Goal: Information Seeking & Learning: Learn about a topic

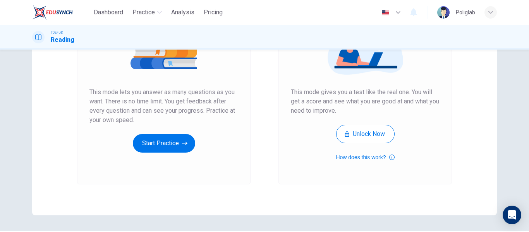
scroll to position [120, 0]
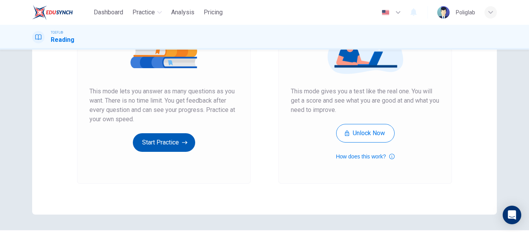
click at [171, 144] on button "Start Practice" at bounding box center [164, 142] width 62 height 19
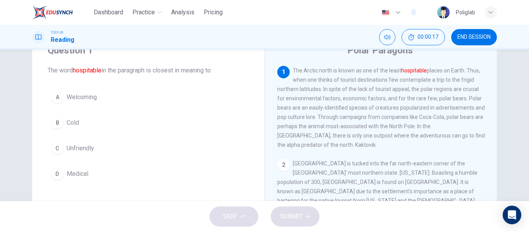
scroll to position [33, 0]
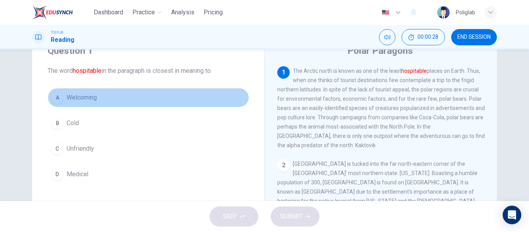
click at [123, 98] on button "A Welcoming" at bounding box center [148, 97] width 201 height 19
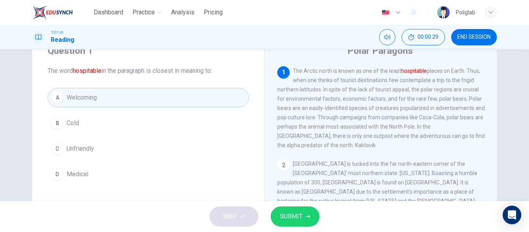
click at [292, 218] on span "SUBMIT" at bounding box center [291, 216] width 22 height 11
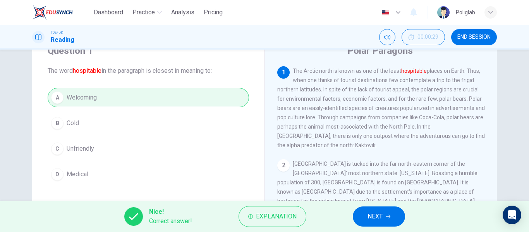
click at [374, 218] on span "NEXT" at bounding box center [374, 216] width 15 height 11
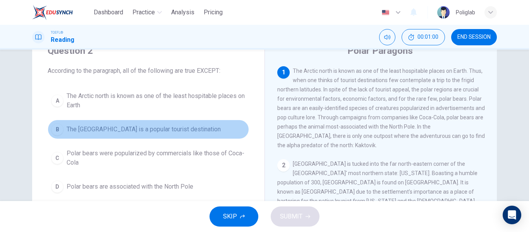
click at [202, 131] on button "B The [GEOGRAPHIC_DATA] is a popular tourist destination" at bounding box center [148, 129] width 201 height 19
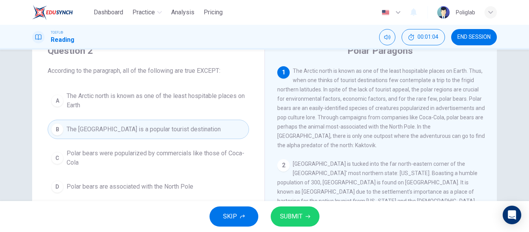
click at [284, 212] on span "SUBMIT" at bounding box center [291, 216] width 22 height 11
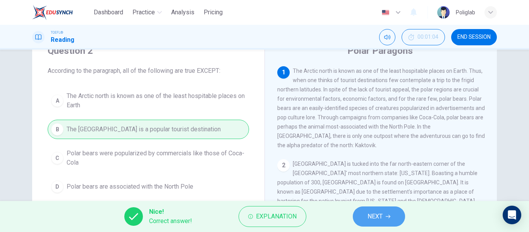
click at [368, 219] on span "NEXT" at bounding box center [374, 216] width 15 height 11
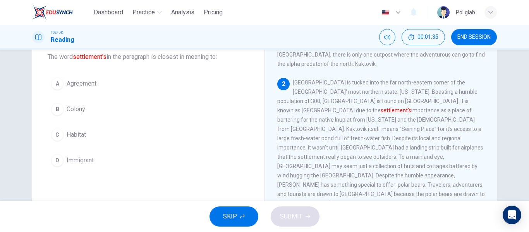
scroll to position [46, 0]
click at [104, 107] on button "B Colony" at bounding box center [148, 109] width 201 height 19
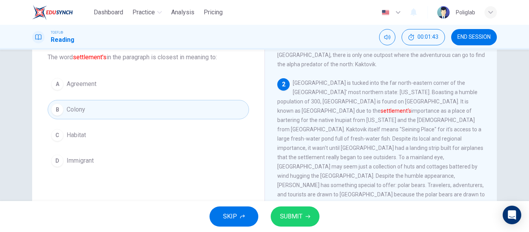
click at [108, 134] on button "C Habitat" at bounding box center [148, 134] width 201 height 19
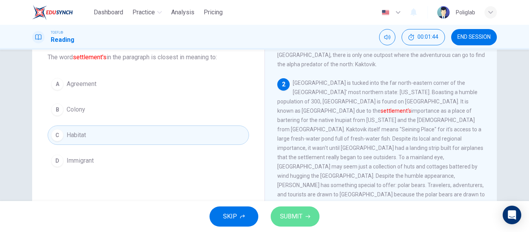
click at [290, 216] on span "SUBMIT" at bounding box center [291, 216] width 22 height 11
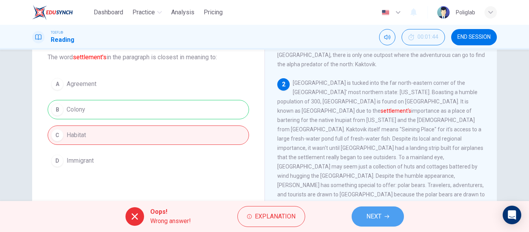
click at [382, 216] on button "NEXT" at bounding box center [378, 216] width 52 height 20
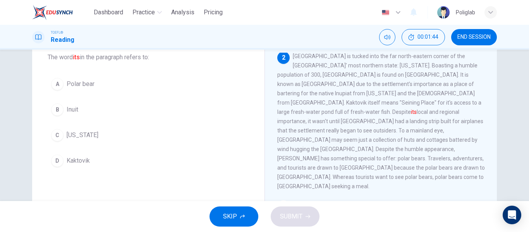
scroll to position [96, 0]
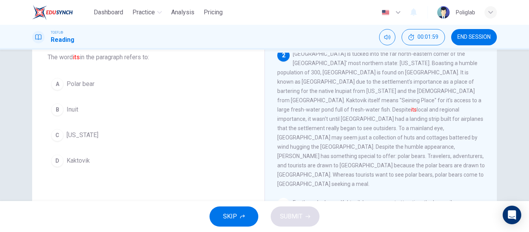
click at [105, 154] on button "D Kaktovik" at bounding box center [148, 160] width 201 height 19
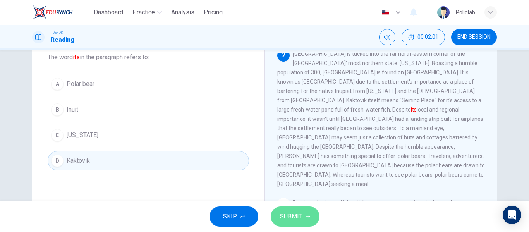
click at [293, 211] on button "SUBMIT" at bounding box center [295, 216] width 49 height 20
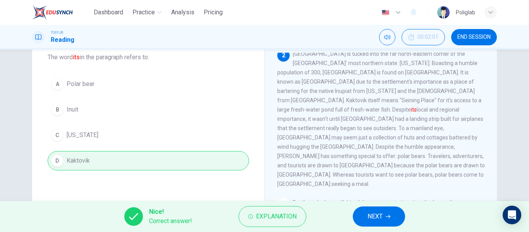
click at [379, 219] on span "NEXT" at bounding box center [374, 216] width 15 height 11
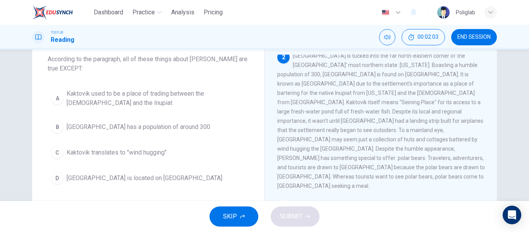
scroll to position [45, 0]
click at [182, 153] on button "C Kaktovik translates to "wind hugging"" at bounding box center [148, 151] width 201 height 19
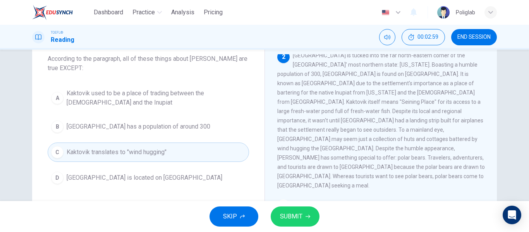
click at [288, 213] on span "SUBMIT" at bounding box center [291, 216] width 22 height 11
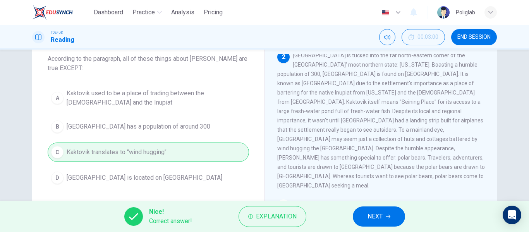
click at [367, 216] on button "NEXT" at bounding box center [379, 216] width 52 height 20
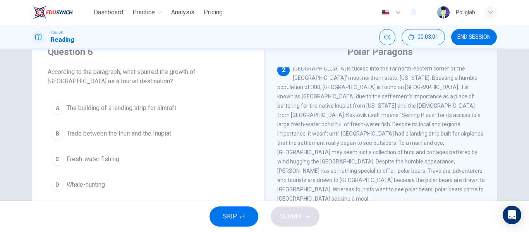
scroll to position [31, 0]
click at [191, 111] on button "A The building of a landing strip for aircraft" at bounding box center [148, 108] width 201 height 19
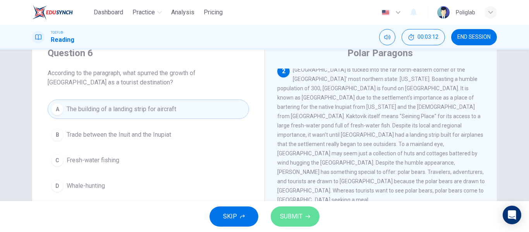
click at [300, 221] on span "SUBMIT" at bounding box center [291, 216] width 22 height 11
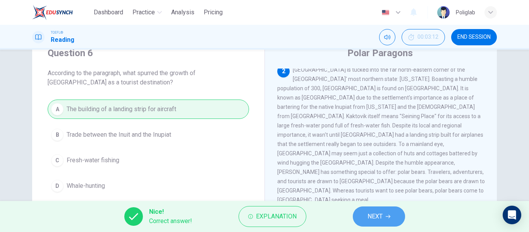
click at [376, 220] on span "NEXT" at bounding box center [374, 216] width 15 height 11
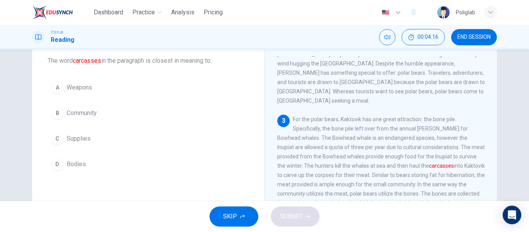
scroll to position [42, 0]
click at [137, 165] on button "D Bodies" at bounding box center [148, 164] width 201 height 19
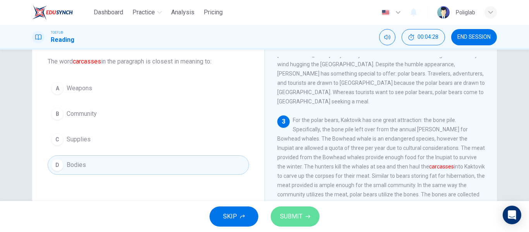
click at [299, 220] on span "SUBMIT" at bounding box center [291, 216] width 22 height 11
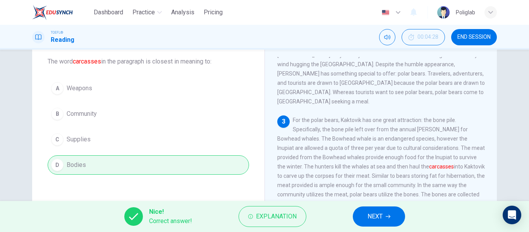
click at [367, 219] on span "NEXT" at bounding box center [374, 216] width 15 height 11
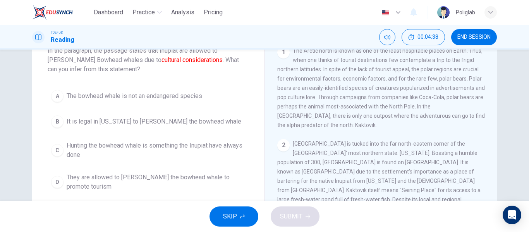
scroll to position [53, 0]
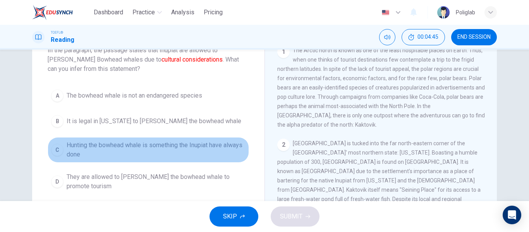
click at [204, 153] on span "Hunting the bowhead whale is something the Inupiat have always done" at bounding box center [156, 150] width 179 height 19
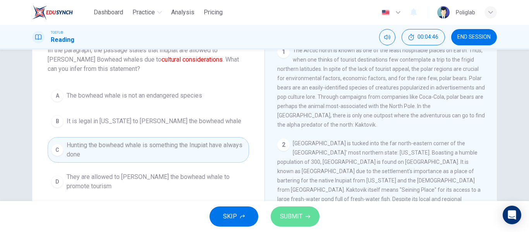
click at [289, 209] on button "SUBMIT" at bounding box center [295, 216] width 49 height 20
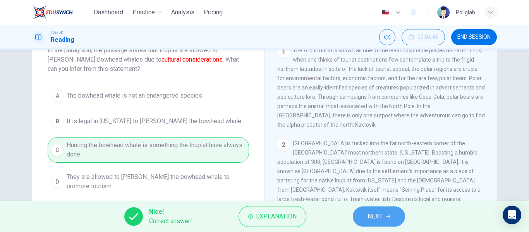
click at [372, 221] on span "NEXT" at bounding box center [374, 216] width 15 height 11
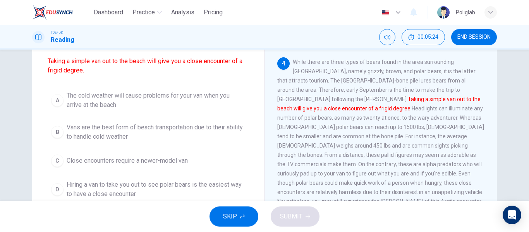
scroll to position [71, 0]
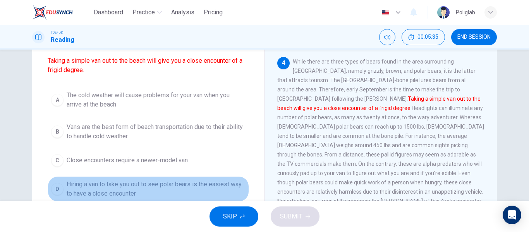
click at [192, 193] on span "Hiring a van to take you out to see polar bears is the easiest way to have a cl…" at bounding box center [156, 189] width 179 height 19
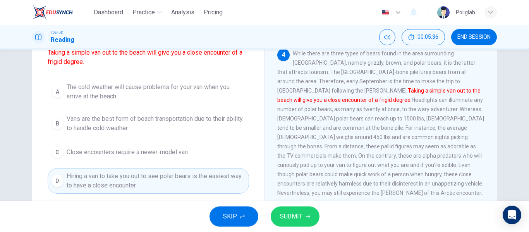
scroll to position [81, 0]
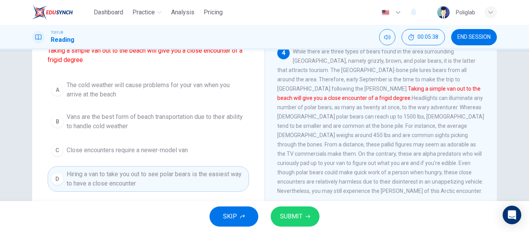
click at [302, 217] on button "SUBMIT" at bounding box center [295, 216] width 49 height 20
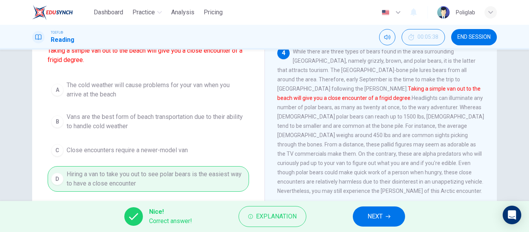
click at [374, 210] on button "NEXT" at bounding box center [379, 216] width 52 height 20
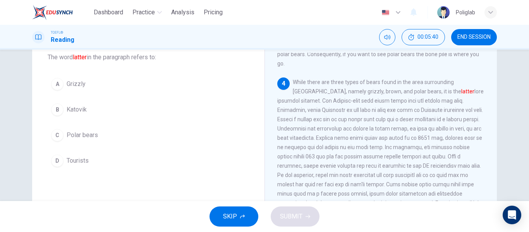
scroll to position [46, 0]
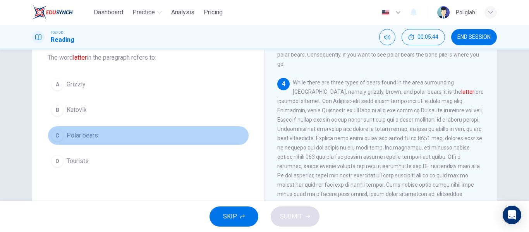
click at [106, 135] on button "C Polar bears" at bounding box center [148, 135] width 201 height 19
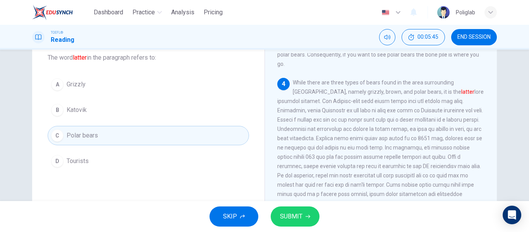
click at [294, 216] on span "SUBMIT" at bounding box center [291, 216] width 22 height 11
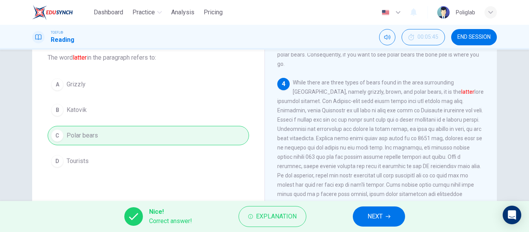
click at [370, 218] on span "NEXT" at bounding box center [374, 216] width 15 height 11
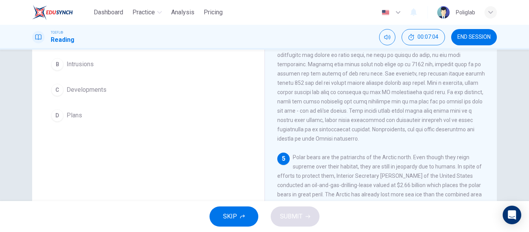
scroll to position [92, 0]
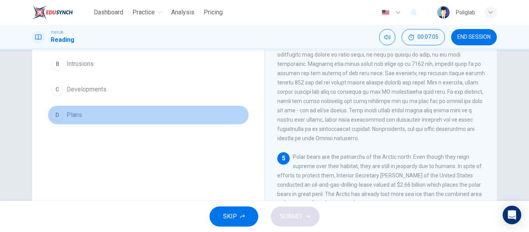
click at [124, 112] on button "D Plans" at bounding box center [148, 114] width 201 height 19
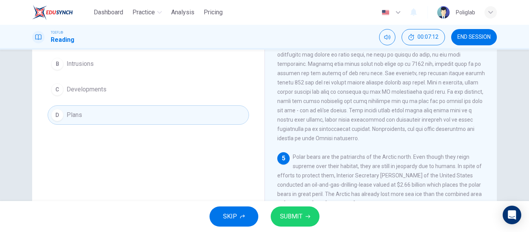
click at [116, 89] on button "C Developments" at bounding box center [148, 89] width 201 height 19
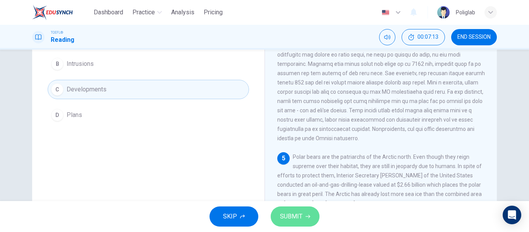
click at [288, 213] on span "SUBMIT" at bounding box center [291, 216] width 22 height 11
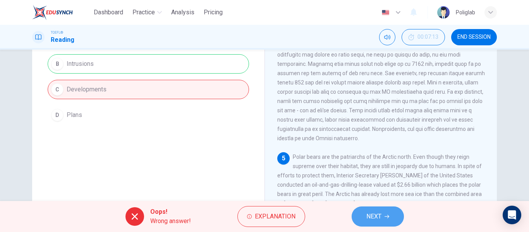
click at [377, 215] on span "NEXT" at bounding box center [373, 216] width 15 height 11
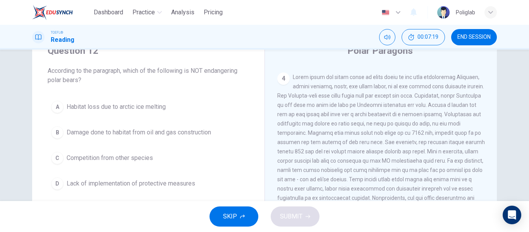
scroll to position [33, 0]
click at [191, 158] on button "C Competition from other species" at bounding box center [148, 158] width 201 height 19
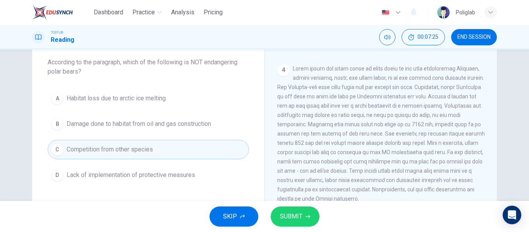
scroll to position [42, 0]
click at [292, 220] on span "SUBMIT" at bounding box center [291, 216] width 22 height 11
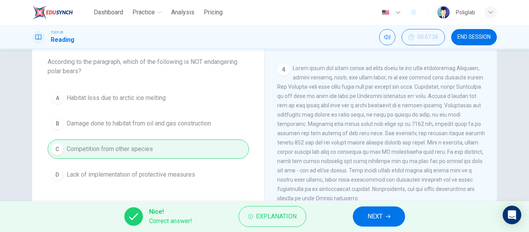
click at [359, 215] on button "NEXT" at bounding box center [379, 216] width 52 height 20
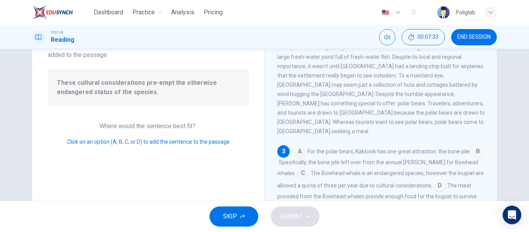
scroll to position [62, 0]
click at [433, 178] on input at bounding box center [439, 184] width 12 height 12
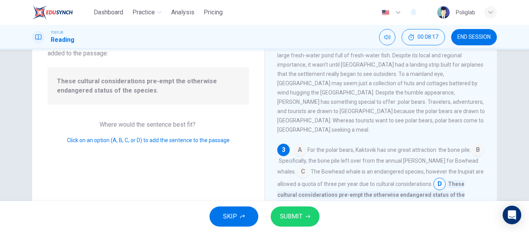
click at [293, 214] on span "SUBMIT" at bounding box center [291, 216] width 22 height 11
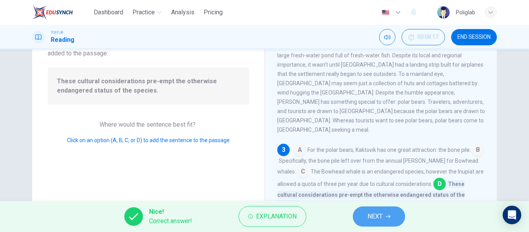
click at [370, 220] on span "NEXT" at bounding box center [374, 216] width 15 height 11
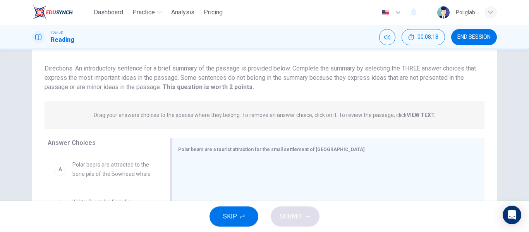
scroll to position [45, 0]
click at [32, 174] on div "Answer Choices A Polar bears are attracted to the bone pile of the Bowhead whal…" at bounding box center [101, 213] width 139 height 150
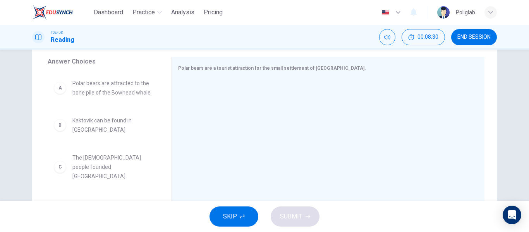
scroll to position [130, 0]
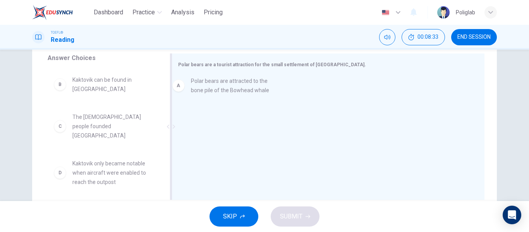
drag, startPoint x: 132, startPoint y: 90, endPoint x: 254, endPoint y: 91, distance: 122.0
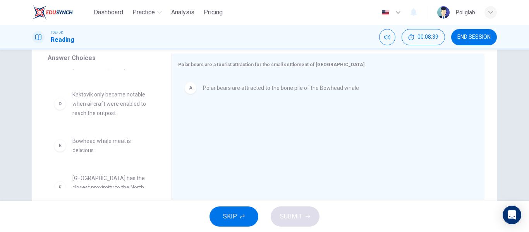
scroll to position [69, 0]
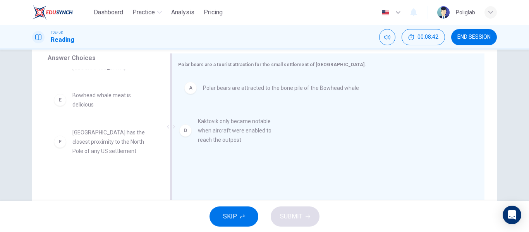
drag, startPoint x: 108, startPoint y: 106, endPoint x: 238, endPoint y: 138, distance: 134.5
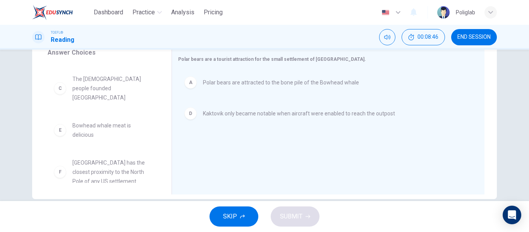
scroll to position [149, 0]
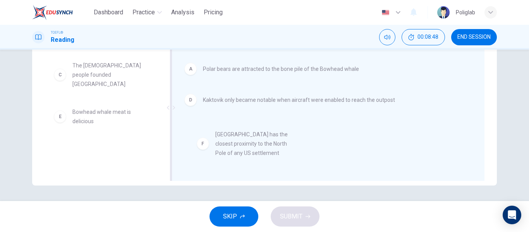
drag, startPoint x: 116, startPoint y: 158, endPoint x: 266, endPoint y: 152, distance: 150.7
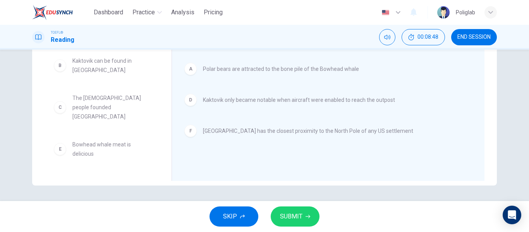
scroll to position [0, 0]
click at [300, 221] on span "SUBMIT" at bounding box center [291, 216] width 22 height 11
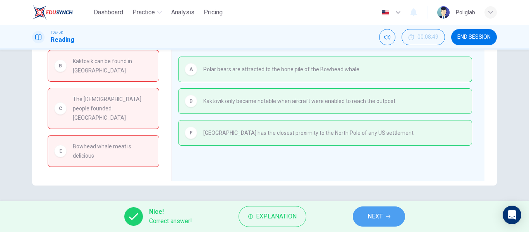
click at [389, 210] on button "NEXT" at bounding box center [379, 216] width 52 height 20
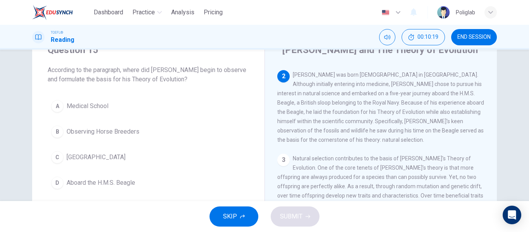
scroll to position [39, 0]
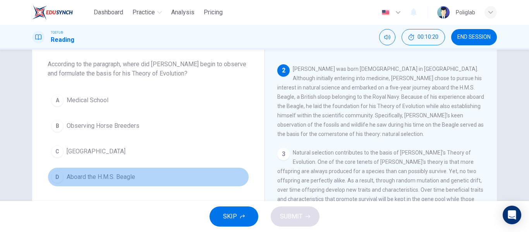
click at [151, 178] on button "D Aboard the H.M.S. Beagle" at bounding box center [148, 176] width 201 height 19
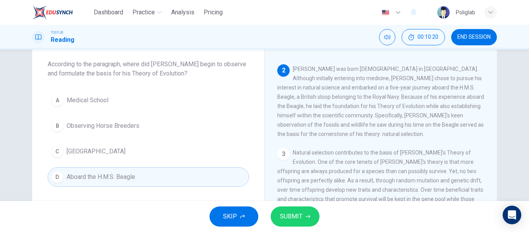
click at [305, 219] on button "SUBMIT" at bounding box center [295, 216] width 49 height 20
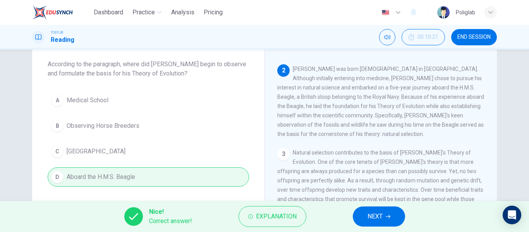
click at [369, 213] on span "NEXT" at bounding box center [374, 216] width 15 height 11
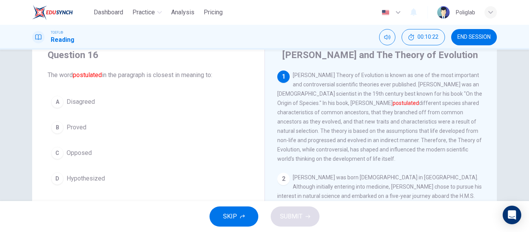
scroll to position [29, 0]
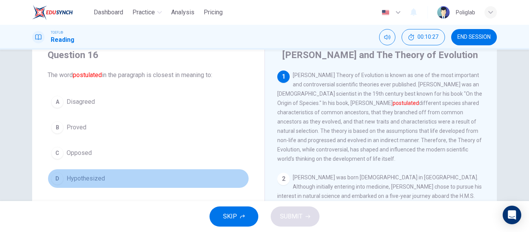
click at [124, 179] on button "D Hypothesized" at bounding box center [148, 178] width 201 height 19
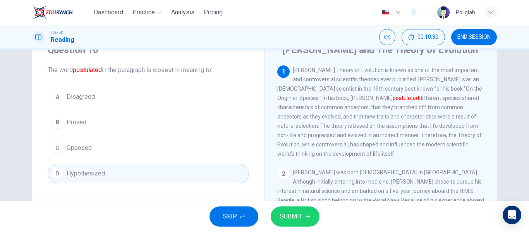
scroll to position [34, 0]
click at [295, 213] on span "SUBMIT" at bounding box center [291, 216] width 22 height 11
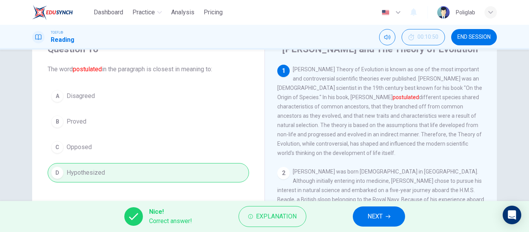
click at [388, 214] on icon "button" at bounding box center [388, 216] width 5 height 5
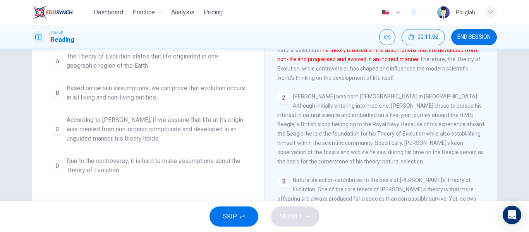
scroll to position [110, 0]
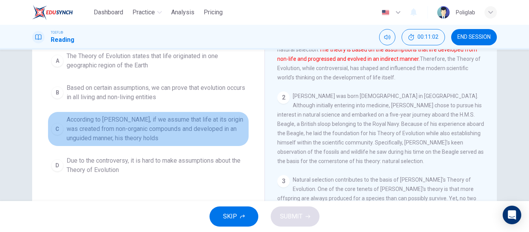
click at [183, 140] on span "According to [PERSON_NAME], if we assume that life at its origin was created fr…" at bounding box center [156, 129] width 179 height 28
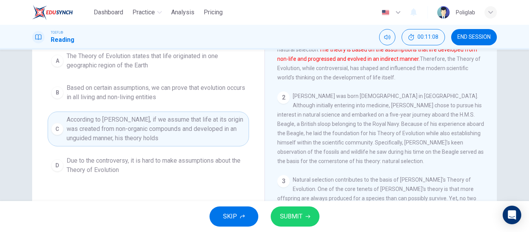
click at [310, 210] on button "SUBMIT" at bounding box center [295, 216] width 49 height 20
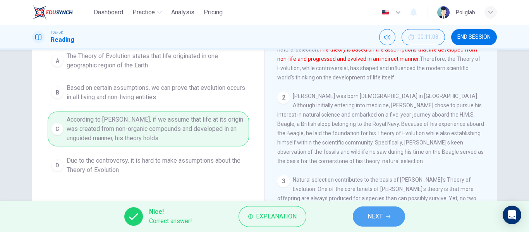
click at [376, 213] on span "NEXT" at bounding box center [374, 216] width 15 height 11
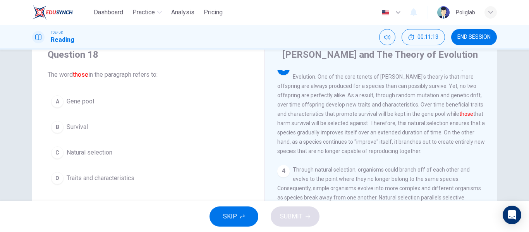
scroll to position [29, 0]
click at [145, 176] on button "D Traits and characteristics" at bounding box center [148, 177] width 201 height 19
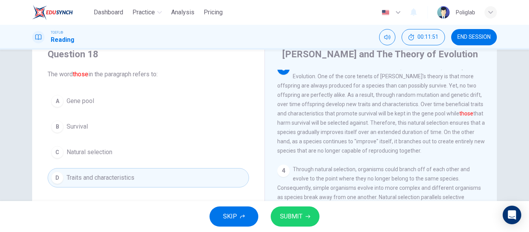
click at [302, 209] on button "SUBMIT" at bounding box center [295, 216] width 49 height 20
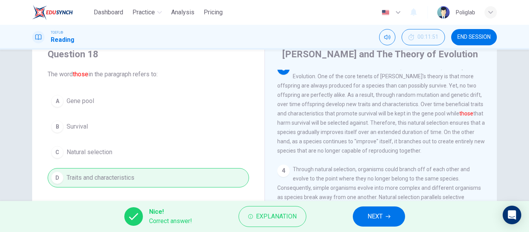
click at [365, 219] on button "NEXT" at bounding box center [379, 216] width 52 height 20
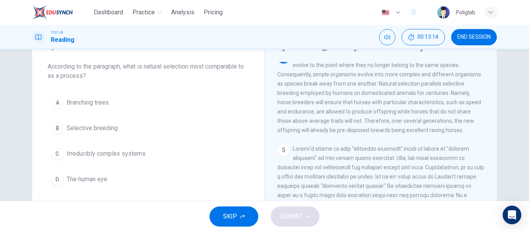
scroll to position [37, 0]
click at [148, 123] on button "B Selective breeding" at bounding box center [148, 128] width 201 height 19
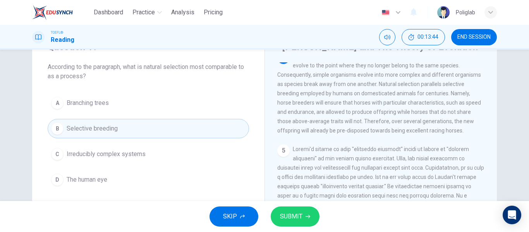
click at [291, 223] on button "SUBMIT" at bounding box center [295, 216] width 49 height 20
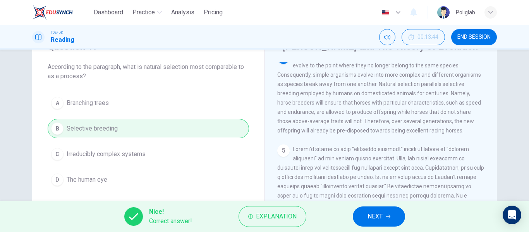
click at [392, 215] on button "NEXT" at bounding box center [379, 216] width 52 height 20
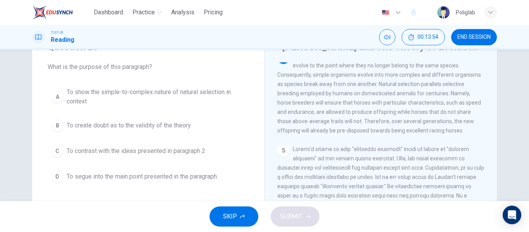
click at [198, 99] on span "To show the simple-to-complex nature of natural selection in context" at bounding box center [156, 96] width 179 height 19
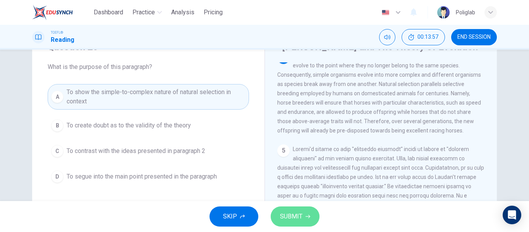
click at [287, 221] on span "SUBMIT" at bounding box center [291, 216] width 22 height 11
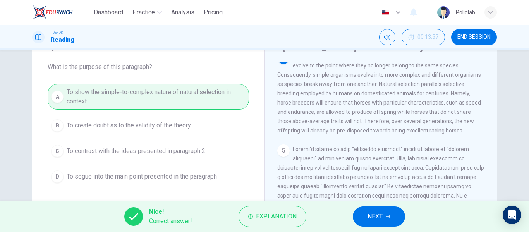
click at [387, 217] on icon "button" at bounding box center [388, 216] width 5 height 5
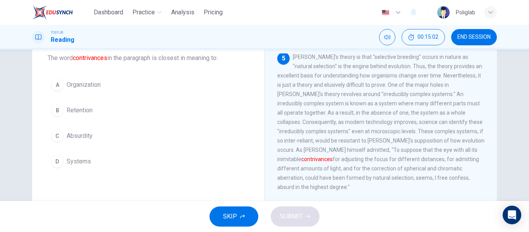
scroll to position [45, 0]
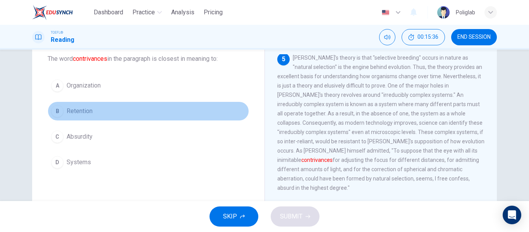
click at [123, 110] on button "B Retention" at bounding box center [148, 110] width 201 height 19
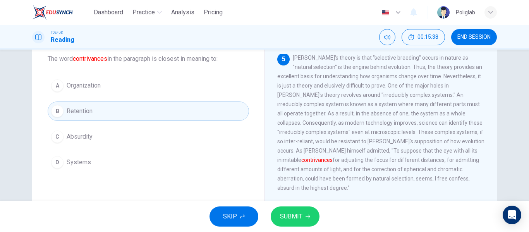
click at [121, 158] on button "D Systems" at bounding box center [148, 162] width 201 height 19
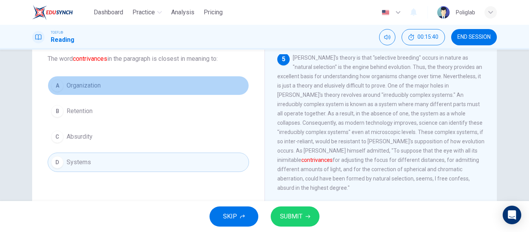
click at [127, 77] on button "A Organization" at bounding box center [148, 85] width 201 height 19
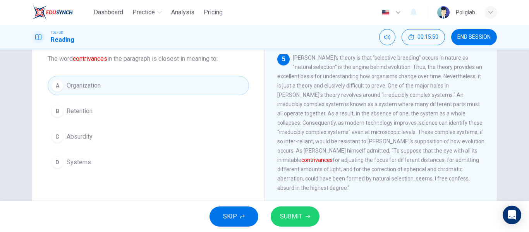
click at [297, 212] on span "SUBMIT" at bounding box center [291, 216] width 22 height 11
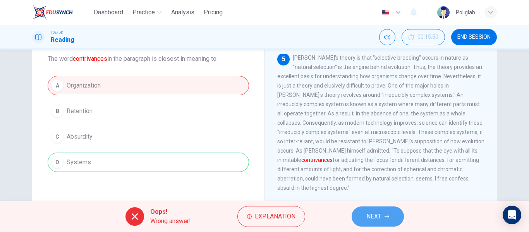
click at [382, 215] on button "NEXT" at bounding box center [378, 216] width 52 height 20
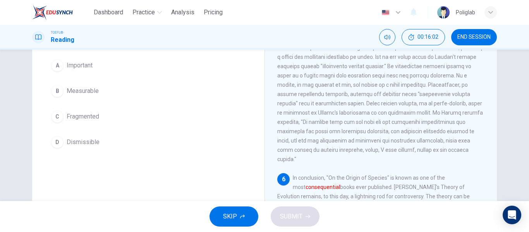
scroll to position [62, 0]
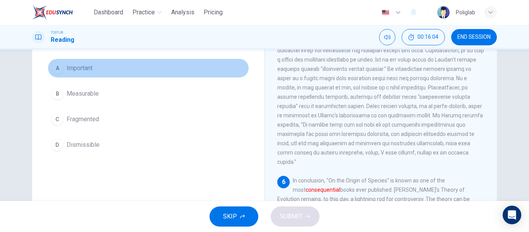
click at [116, 69] on button "A Important" at bounding box center [148, 67] width 201 height 19
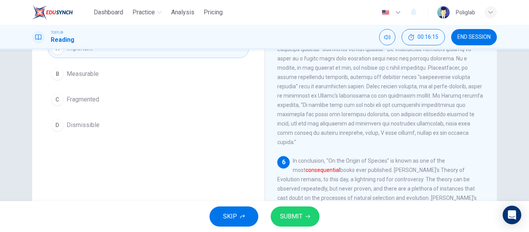
scroll to position [82, 0]
click at [288, 218] on span "SUBMIT" at bounding box center [291, 216] width 22 height 11
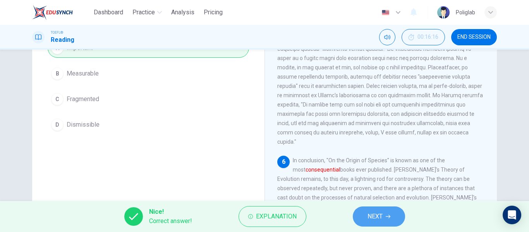
click at [392, 220] on button "NEXT" at bounding box center [379, 216] width 52 height 20
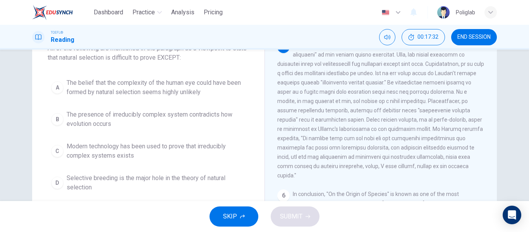
scroll to position [56, 0]
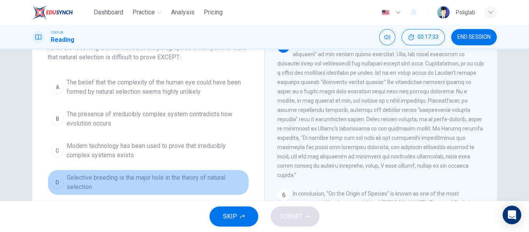
click at [158, 184] on span "Selective breeding is the major hole in the theory of natural selection" at bounding box center [156, 182] width 179 height 19
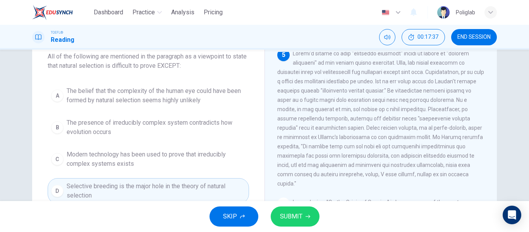
scroll to position [47, 0]
click at [298, 205] on div "SKIP SUBMIT" at bounding box center [264, 216] width 529 height 31
click at [297, 213] on span "SUBMIT" at bounding box center [291, 216] width 22 height 11
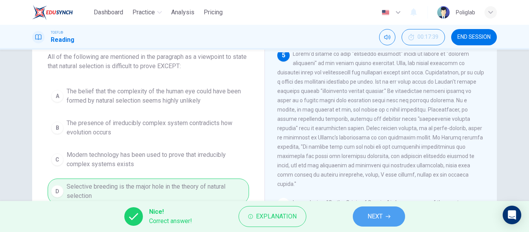
click at [382, 217] on span "NEXT" at bounding box center [374, 216] width 15 height 11
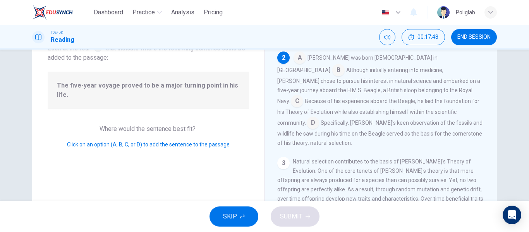
scroll to position [93, 0]
click at [303, 95] on input at bounding box center [297, 101] width 12 height 12
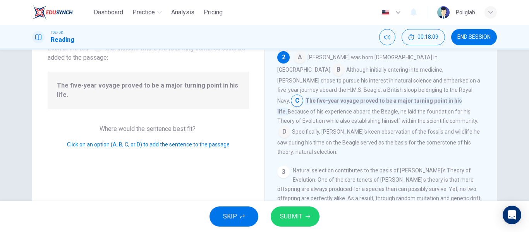
click at [292, 214] on span "SUBMIT" at bounding box center [291, 216] width 22 height 11
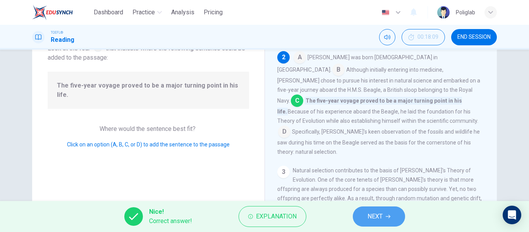
click at [363, 214] on button "NEXT" at bounding box center [379, 216] width 52 height 20
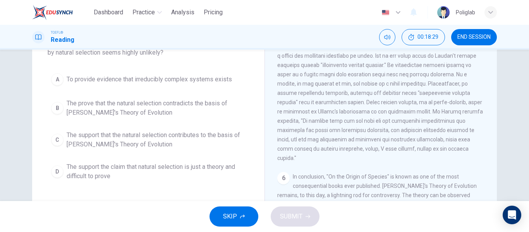
scroll to position [70, 0]
click at [190, 84] on button "A To provide evidence that irreducibly complex systems exists" at bounding box center [148, 78] width 201 height 19
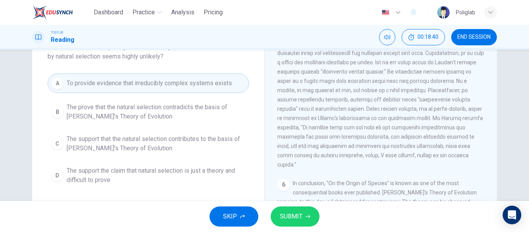
scroll to position [65, 0]
click at [302, 217] on button "SUBMIT" at bounding box center [295, 216] width 49 height 20
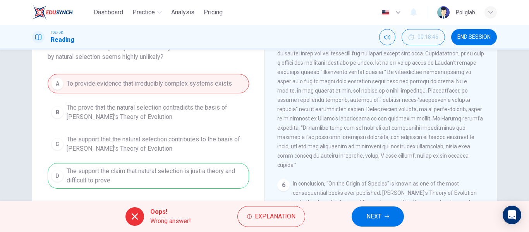
click at [358, 222] on button "NEXT" at bounding box center [378, 216] width 52 height 20
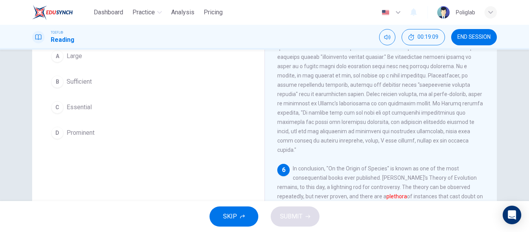
scroll to position [73, 0]
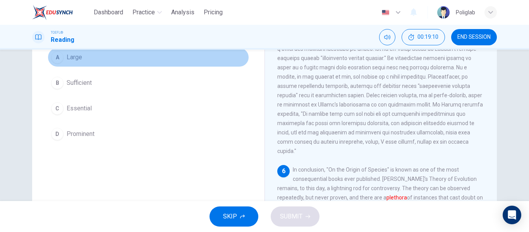
click at [138, 56] on button "A Large" at bounding box center [148, 57] width 201 height 19
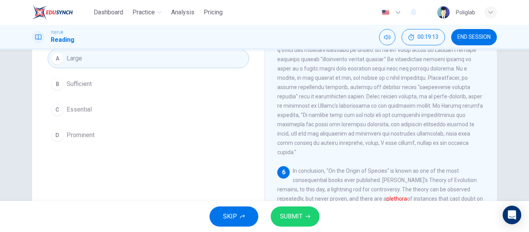
scroll to position [72, 0]
click at [135, 82] on button "B Sufficient" at bounding box center [148, 83] width 201 height 19
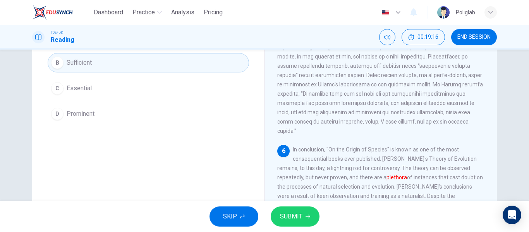
scroll to position [100, 0]
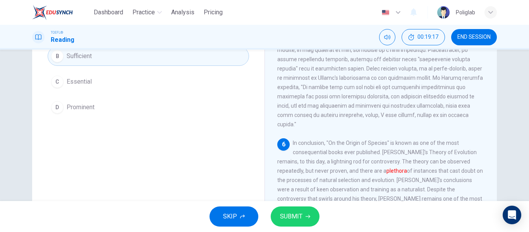
click at [298, 214] on span "SUBMIT" at bounding box center [291, 216] width 22 height 11
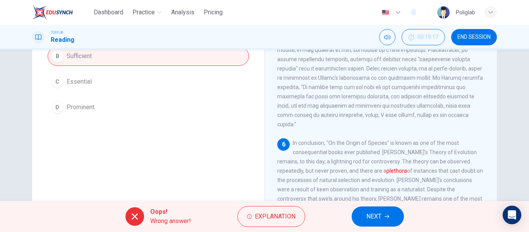
scroll to position [380, 0]
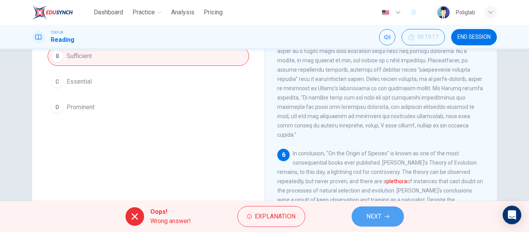
click at [378, 211] on span "NEXT" at bounding box center [373, 216] width 15 height 11
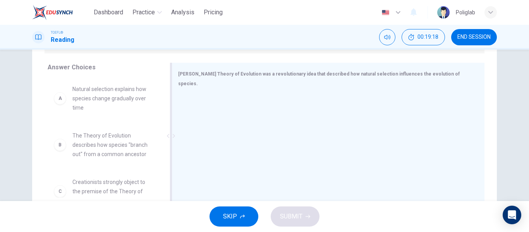
scroll to position [121, 0]
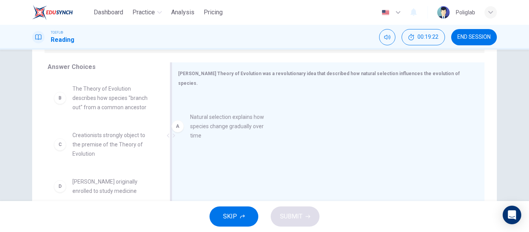
drag, startPoint x: 101, startPoint y: 106, endPoint x: 223, endPoint y: 127, distance: 123.4
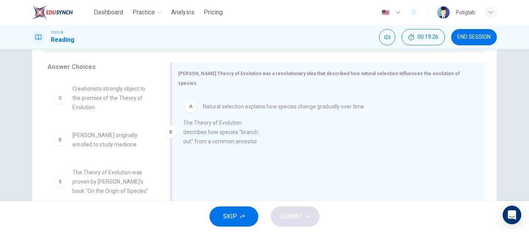
drag, startPoint x: 125, startPoint y: 108, endPoint x: 261, endPoint y: 147, distance: 141.5
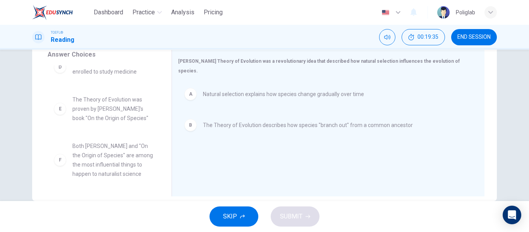
scroll to position [149, 0]
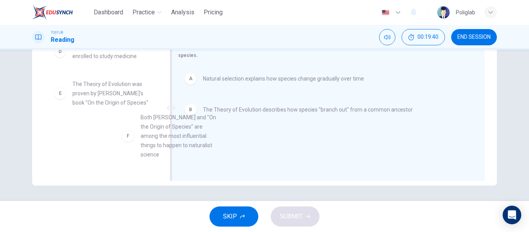
drag, startPoint x: 111, startPoint y: 151, endPoint x: 260, endPoint y: 128, distance: 150.8
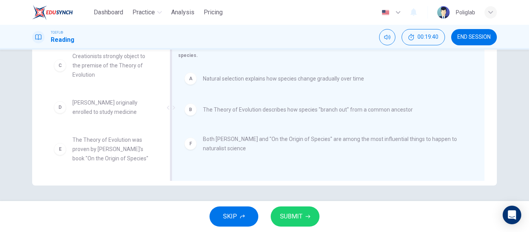
scroll to position [5, 0]
click at [291, 227] on div "SKIP SUBMIT" at bounding box center [264, 216] width 529 height 31
click at [302, 216] on button "SUBMIT" at bounding box center [295, 216] width 49 height 20
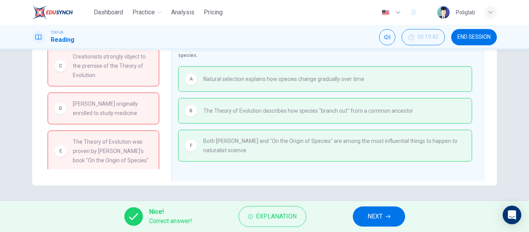
click at [60, 185] on div "Question 27 View Text Directions: An introductory sentence for a brief summary …" at bounding box center [264, 50] width 465 height 269
click at [369, 214] on span "NEXT" at bounding box center [374, 216] width 15 height 11
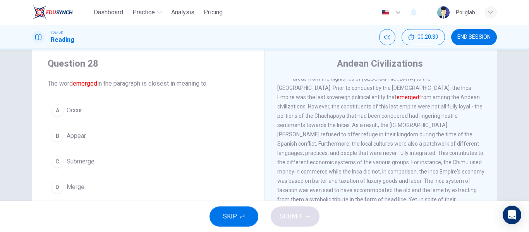
scroll to position [15, 0]
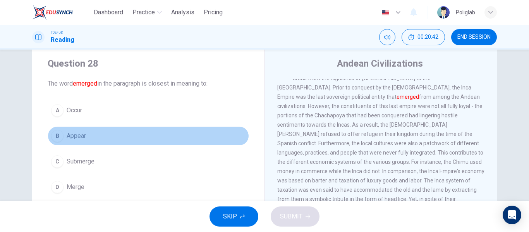
click at [100, 132] on button "B Appear" at bounding box center [148, 135] width 201 height 19
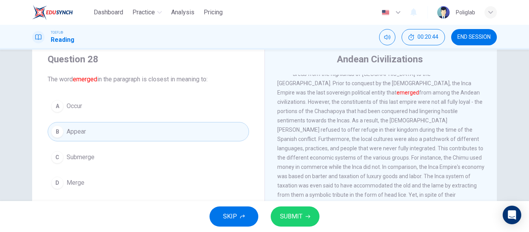
scroll to position [25, 0]
click at [291, 215] on span "SUBMIT" at bounding box center [291, 216] width 22 height 11
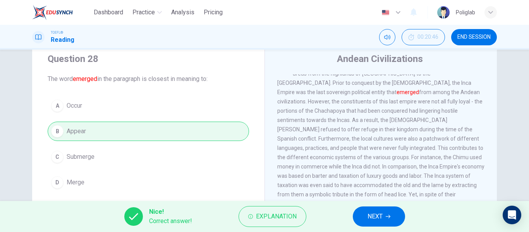
click at [384, 215] on button "NEXT" at bounding box center [379, 216] width 52 height 20
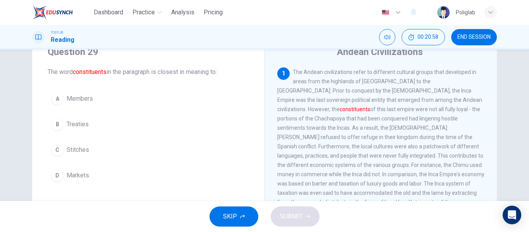
scroll to position [32, 0]
click at [122, 96] on button "A Members" at bounding box center [148, 98] width 201 height 19
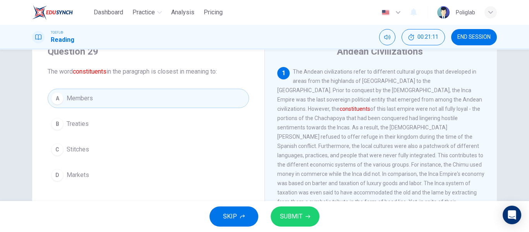
click at [292, 212] on span "SUBMIT" at bounding box center [291, 216] width 22 height 11
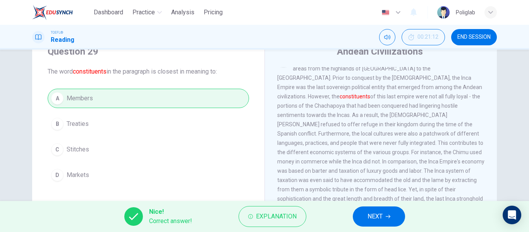
scroll to position [14, 0]
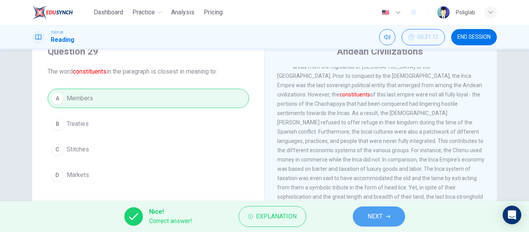
click at [379, 217] on span "NEXT" at bounding box center [374, 216] width 15 height 11
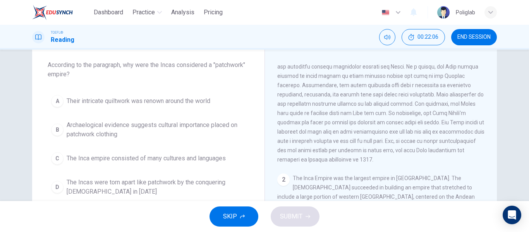
scroll to position [39, 0]
click at [171, 163] on button "C The Inca empire consisted of many cultures and languages" at bounding box center [148, 157] width 201 height 19
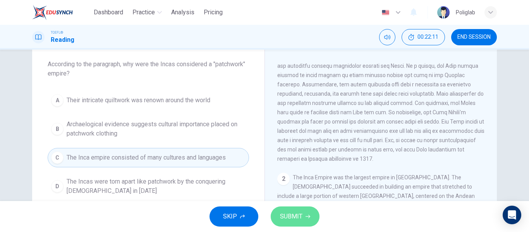
click at [295, 216] on span "SUBMIT" at bounding box center [291, 216] width 22 height 11
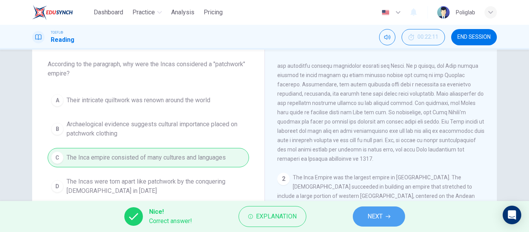
click at [386, 211] on button "NEXT" at bounding box center [379, 216] width 52 height 20
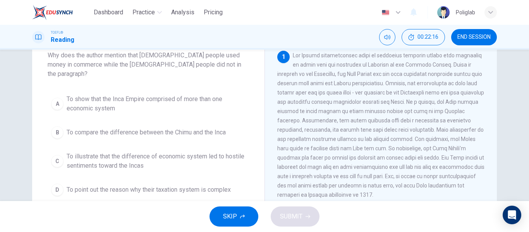
scroll to position [49, 0]
click at [205, 101] on span "To show that the Inca Empire comprised of more than one economic system" at bounding box center [156, 103] width 179 height 19
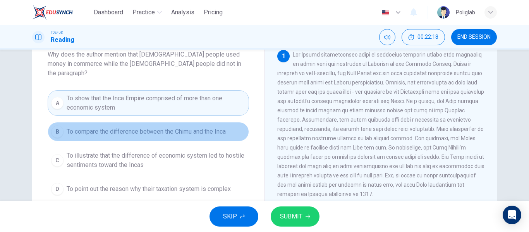
click at [209, 127] on span "To compare the difference between the Chimu and the Inca" at bounding box center [146, 131] width 159 height 9
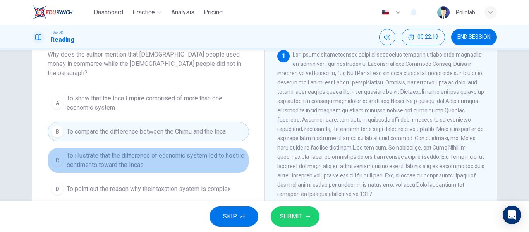
click at [209, 151] on span "To illustrate that the difference of economic system led to hostile sentiments …" at bounding box center [156, 160] width 179 height 19
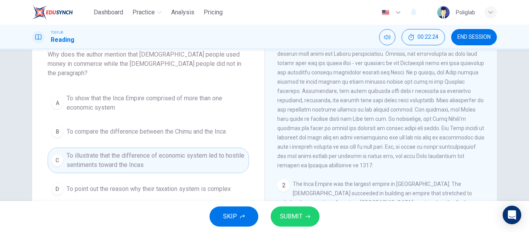
scroll to position [33, 0]
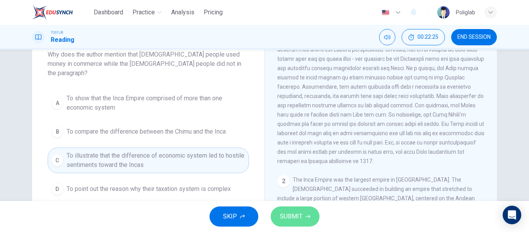
click at [277, 216] on button "SUBMIT" at bounding box center [295, 216] width 49 height 20
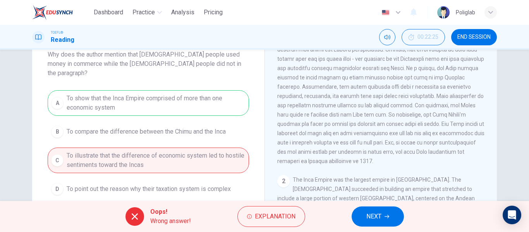
click at [374, 213] on span "NEXT" at bounding box center [373, 216] width 15 height 11
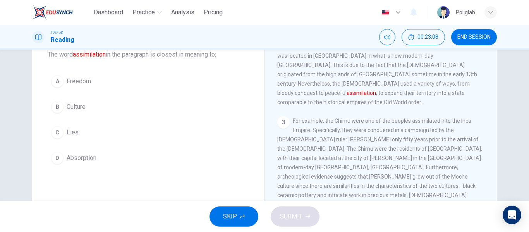
scroll to position [223, 0]
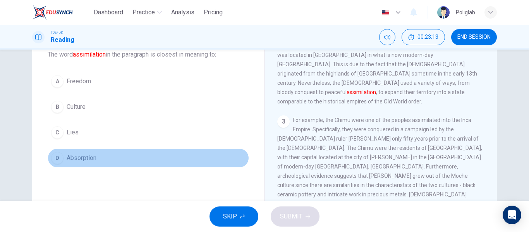
click at [120, 162] on button "D Absorption" at bounding box center [148, 157] width 201 height 19
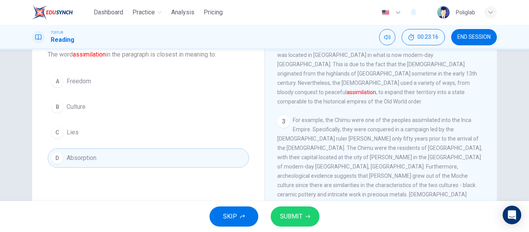
click at [296, 215] on span "SUBMIT" at bounding box center [291, 216] width 22 height 11
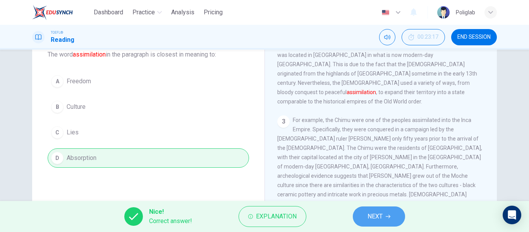
click at [370, 219] on span "NEXT" at bounding box center [374, 216] width 15 height 11
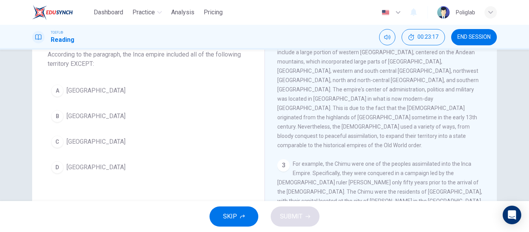
scroll to position [164, 0]
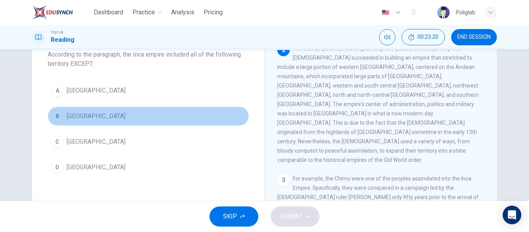
click at [131, 113] on button "B [GEOGRAPHIC_DATA]" at bounding box center [148, 115] width 201 height 19
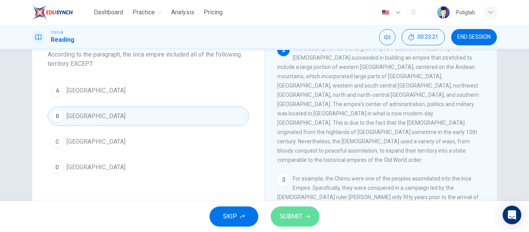
click at [287, 211] on button "SUBMIT" at bounding box center [295, 216] width 49 height 20
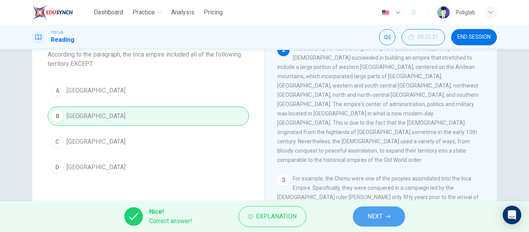
click at [388, 217] on icon "button" at bounding box center [388, 216] width 5 height 5
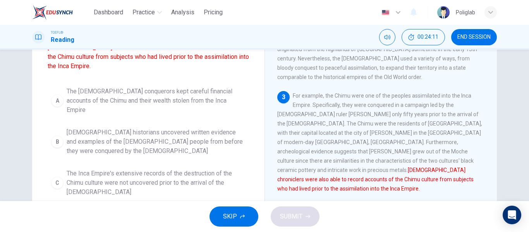
scroll to position [86, 0]
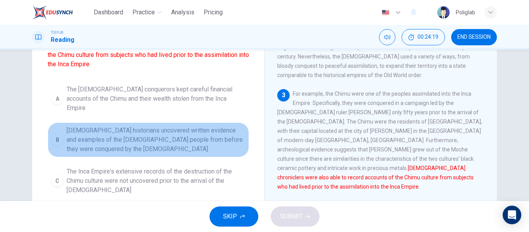
click at [230, 131] on span "[DEMOGRAPHIC_DATA] historians uncovered written evidence and examples of the [D…" at bounding box center [156, 140] width 179 height 28
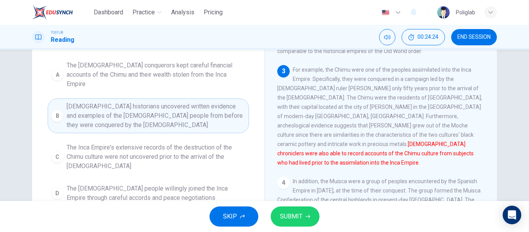
scroll to position [110, 0]
click at [290, 217] on span "SUBMIT" at bounding box center [291, 216] width 22 height 11
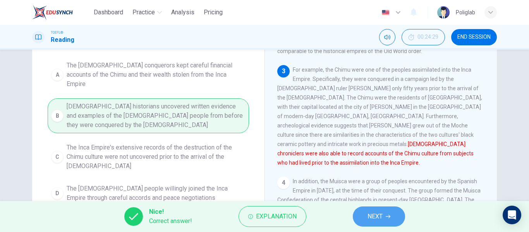
click at [397, 226] on button "NEXT" at bounding box center [379, 216] width 52 height 20
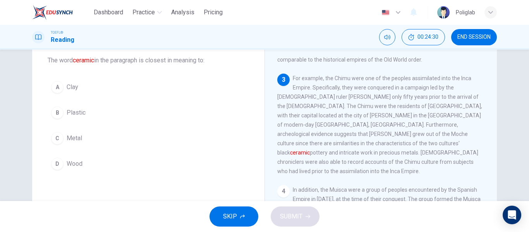
scroll to position [41, 0]
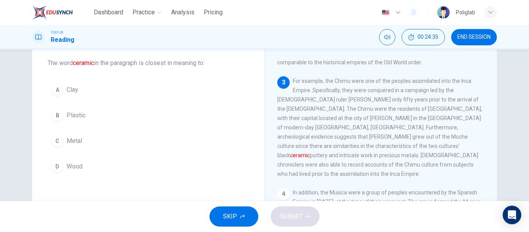
click at [120, 93] on button "A Clay" at bounding box center [148, 89] width 201 height 19
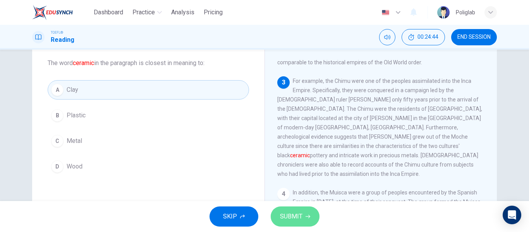
click at [294, 216] on span "SUBMIT" at bounding box center [291, 216] width 22 height 11
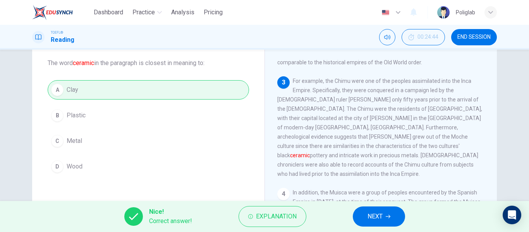
click at [374, 218] on span "NEXT" at bounding box center [374, 216] width 15 height 11
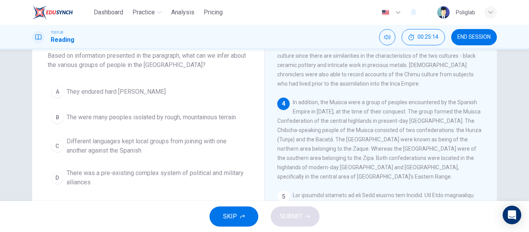
scroll to position [48, 0]
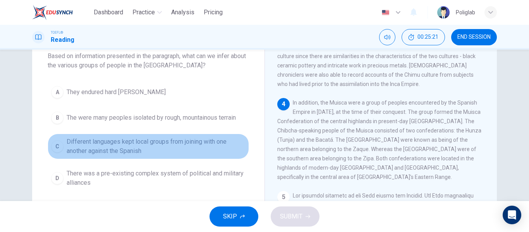
click at [214, 150] on span "Different languages kept local groups from joining with one another against the…" at bounding box center [156, 146] width 179 height 19
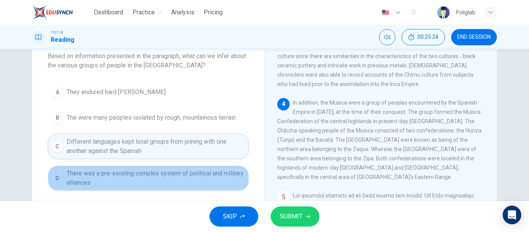
click at [206, 179] on span "There was a pre-existing complex system of political and military alliances" at bounding box center [156, 178] width 179 height 19
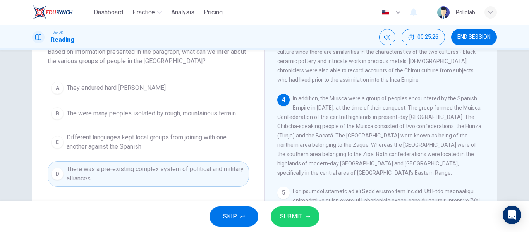
scroll to position [52, 0]
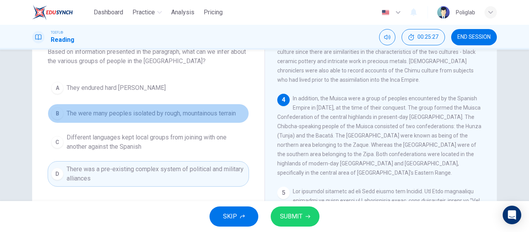
click at [206, 117] on span "The were many peoples isolated by rough, mountainous terrain" at bounding box center [151, 113] width 169 height 9
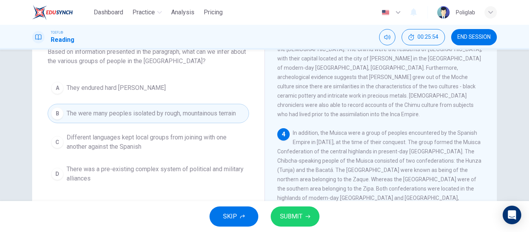
scroll to position [330, 0]
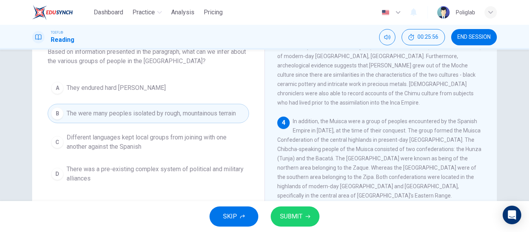
click at [168, 177] on span "There was a pre-existing complex system of political and military alliances" at bounding box center [156, 174] width 179 height 19
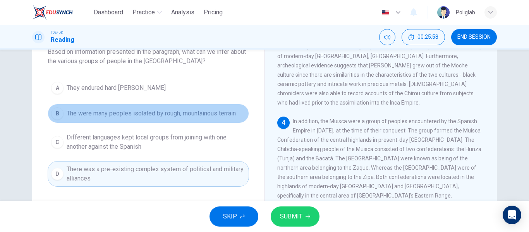
click at [167, 117] on span "The were many peoples isolated by rough, mountainous terrain" at bounding box center [151, 113] width 169 height 9
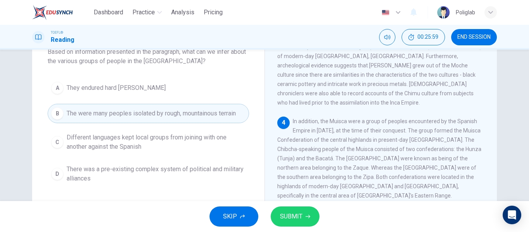
click at [307, 216] on icon "button" at bounding box center [307, 216] width 5 height 5
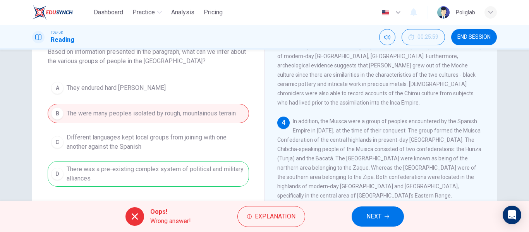
click at [376, 216] on span "NEXT" at bounding box center [373, 216] width 15 height 11
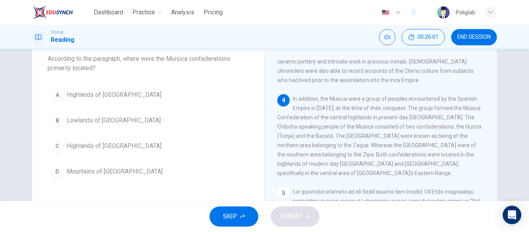
scroll to position [45, 0]
click at [149, 122] on button "B Lowlands of [GEOGRAPHIC_DATA]" at bounding box center [148, 120] width 201 height 19
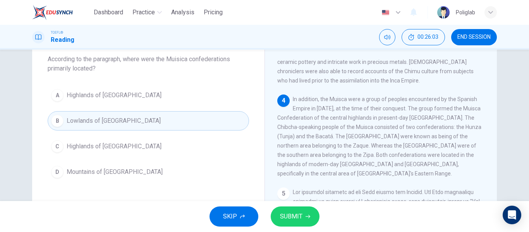
click at [154, 143] on button "C Highlands of [GEOGRAPHIC_DATA]" at bounding box center [148, 146] width 201 height 19
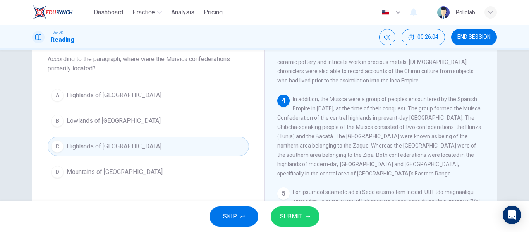
click at [311, 222] on button "SUBMIT" at bounding box center [295, 216] width 49 height 20
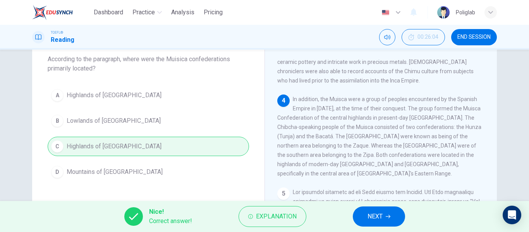
click at [403, 219] on button "NEXT" at bounding box center [379, 216] width 52 height 20
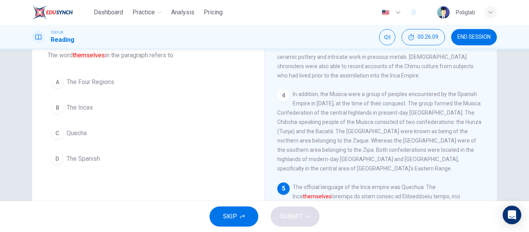
scroll to position [47, 0]
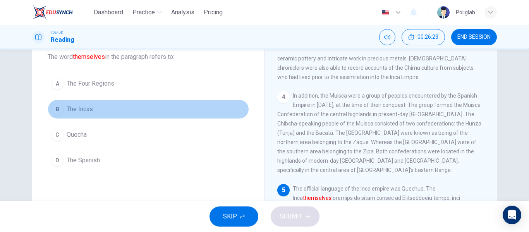
click at [129, 105] on button "B The Incas" at bounding box center [148, 108] width 201 height 19
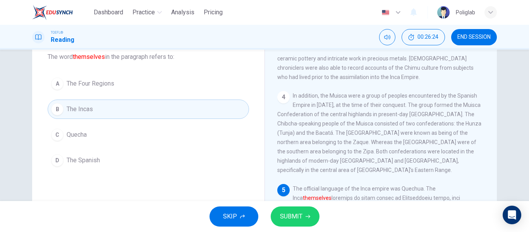
click at [283, 212] on span "SUBMIT" at bounding box center [291, 216] width 22 height 11
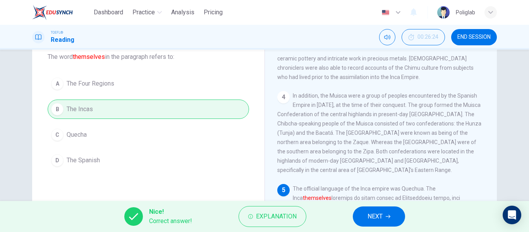
click at [373, 216] on span "NEXT" at bounding box center [374, 216] width 15 height 11
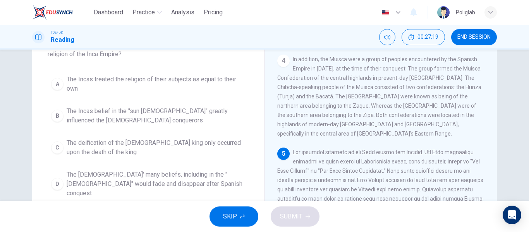
scroll to position [67, 0]
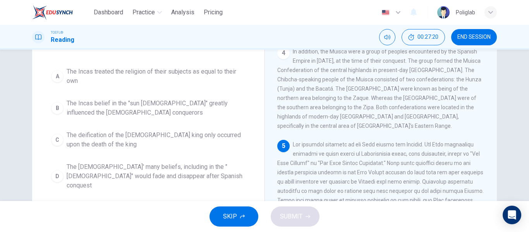
click at [161, 112] on span "The Incas belief in the "sun [DEMOGRAPHIC_DATA]" greatly influenced the [DEMOGR…" at bounding box center [156, 108] width 179 height 19
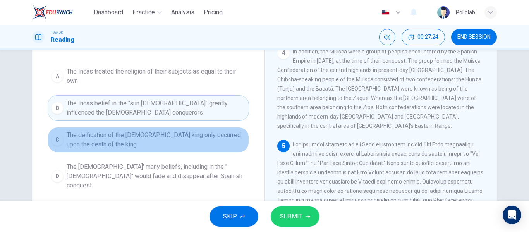
click at [155, 146] on span "The deification of the [DEMOGRAPHIC_DATA] king only occurred upon the death of …" at bounding box center [156, 139] width 179 height 19
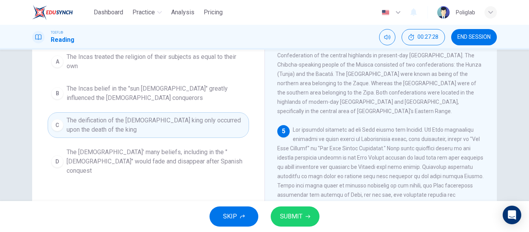
scroll to position [84, 0]
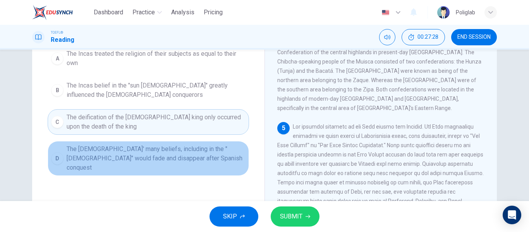
click at [158, 160] on span "The [DEMOGRAPHIC_DATA]' many beliefs, including in the "[DEMOGRAPHIC_DATA]" wou…" at bounding box center [156, 158] width 179 height 28
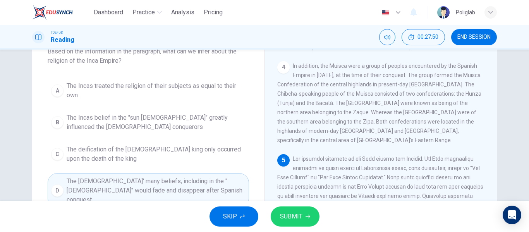
scroll to position [52, 0]
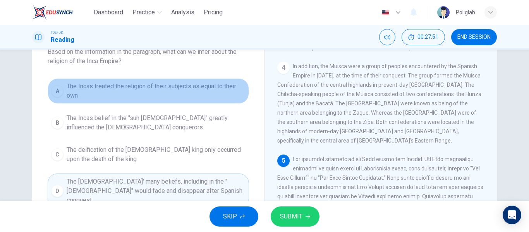
click at [142, 93] on span "The Incas treated the religion of their subjects as equal to their own" at bounding box center [156, 91] width 179 height 19
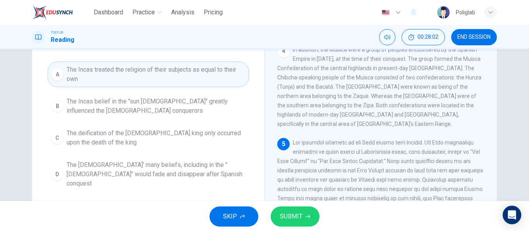
scroll to position [69, 0]
click at [192, 114] on span "The Incas belief in the "sun [DEMOGRAPHIC_DATA]" greatly influenced the [DEMOGR…" at bounding box center [156, 105] width 179 height 19
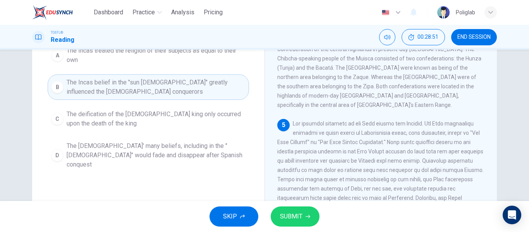
scroll to position [87, 0]
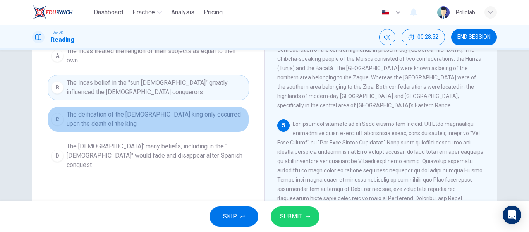
click at [178, 124] on span "The deification of the [DEMOGRAPHIC_DATA] king only occurred upon the death of …" at bounding box center [156, 119] width 179 height 19
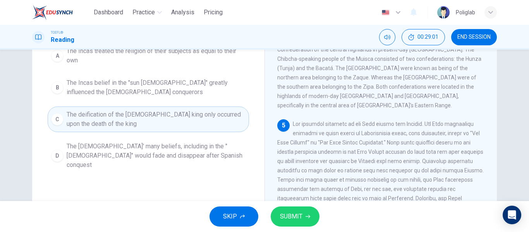
click at [187, 153] on span "The [DEMOGRAPHIC_DATA]' many beliefs, including in the "[DEMOGRAPHIC_DATA]" wou…" at bounding box center [156, 156] width 179 height 28
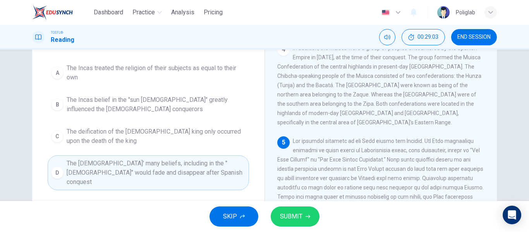
scroll to position [70, 0]
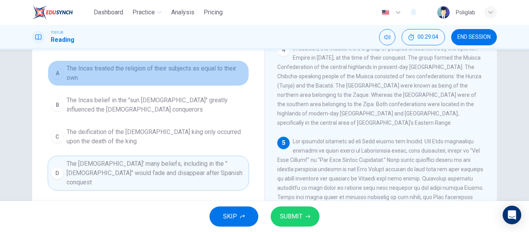
click at [182, 78] on span "The Incas treated the religion of their subjects as equal to their own" at bounding box center [156, 73] width 179 height 19
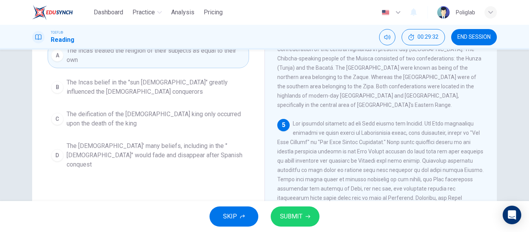
scroll to position [88, 0]
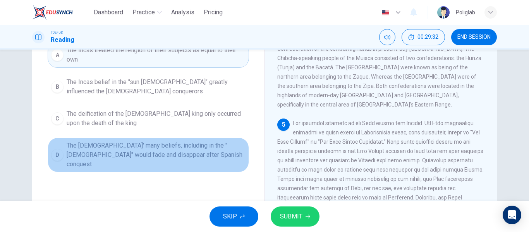
click at [214, 152] on span "The [DEMOGRAPHIC_DATA]' many beliefs, including in the "[DEMOGRAPHIC_DATA]" wou…" at bounding box center [156, 155] width 179 height 28
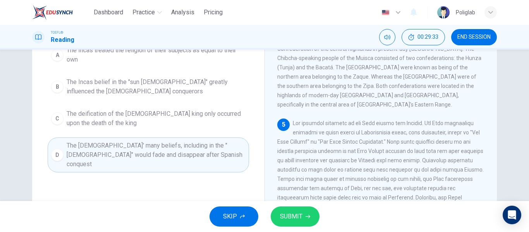
scroll to position [149, 0]
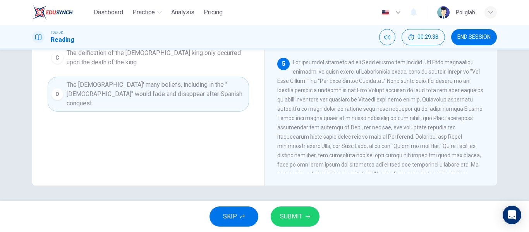
click at [285, 221] on span "SUBMIT" at bounding box center [291, 216] width 22 height 11
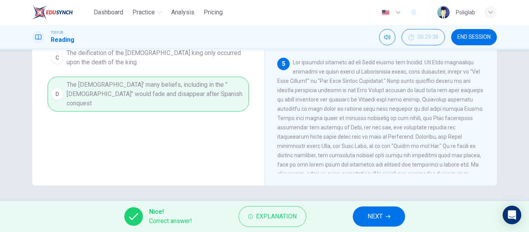
click at [379, 219] on span "NEXT" at bounding box center [374, 216] width 15 height 11
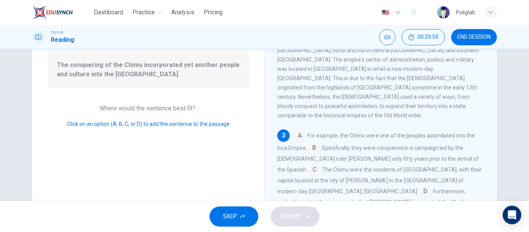
scroll to position [182, 0]
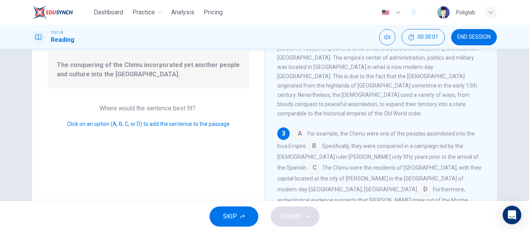
click at [321, 162] on input at bounding box center [314, 168] width 12 height 12
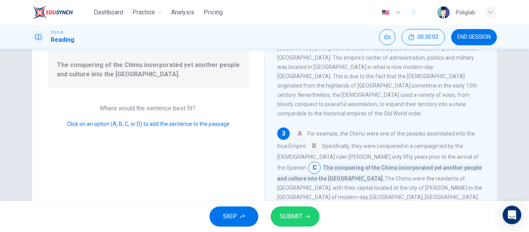
click at [294, 216] on span "SUBMIT" at bounding box center [291, 216] width 22 height 11
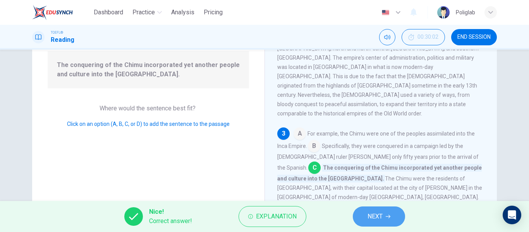
click at [371, 211] on span "NEXT" at bounding box center [374, 216] width 15 height 11
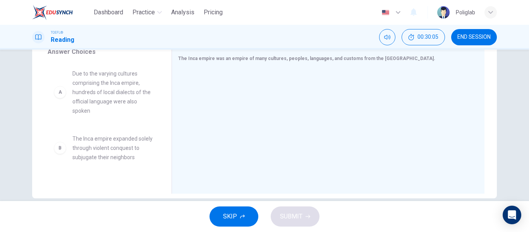
scroll to position [136, 0]
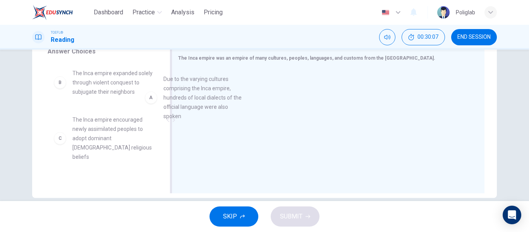
drag, startPoint x: 122, startPoint y: 104, endPoint x: 235, endPoint y: 115, distance: 113.9
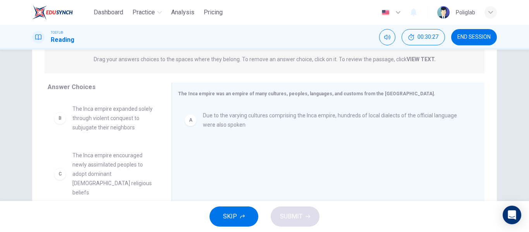
scroll to position [99, 0]
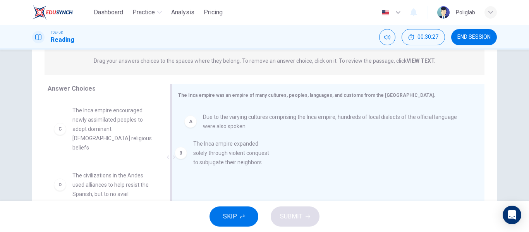
drag, startPoint x: 107, startPoint y: 120, endPoint x: 236, endPoint y: 155, distance: 133.6
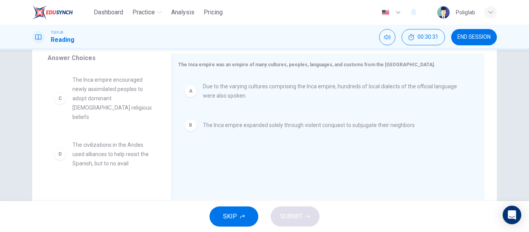
scroll to position [130, 0]
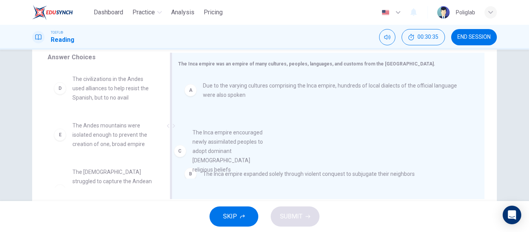
drag, startPoint x: 112, startPoint y: 104, endPoint x: 237, endPoint y: 158, distance: 136.1
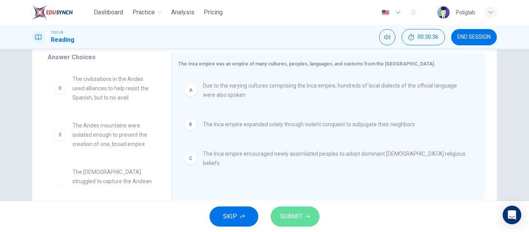
click at [296, 221] on span "SUBMIT" at bounding box center [291, 216] width 22 height 11
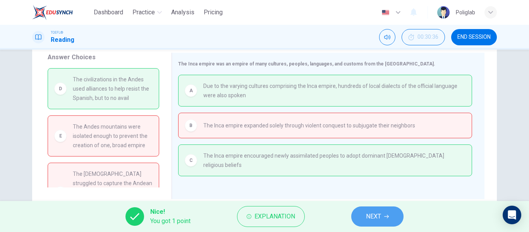
click at [368, 215] on span "NEXT" at bounding box center [373, 216] width 15 height 11
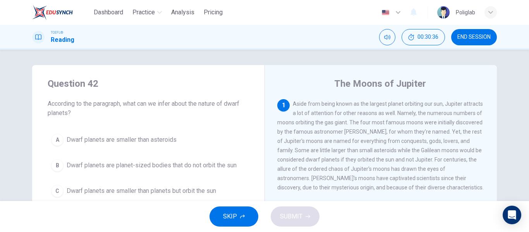
click at [481, 35] on span "END SESSION" at bounding box center [473, 37] width 33 height 6
